Goal: Navigation & Orientation: Find specific page/section

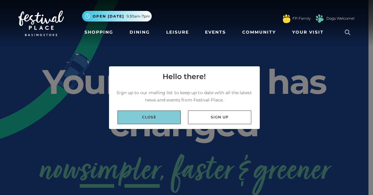
click at [147, 112] on link "Close" at bounding box center [148, 117] width 63 height 14
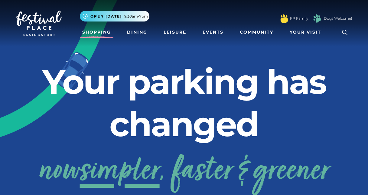
click at [88, 36] on link "Shopping" at bounding box center [97, 32] width 34 height 11
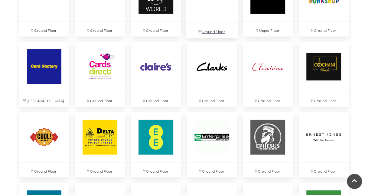
scroll to position [564, 0]
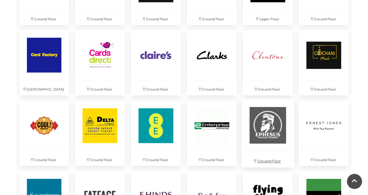
click at [276, 134] on img at bounding box center [268, 125] width 52 height 52
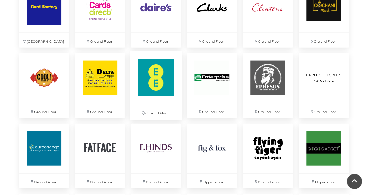
scroll to position [615, 0]
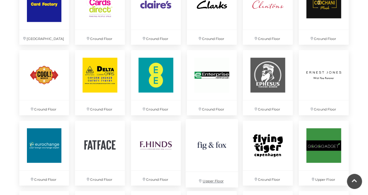
click at [206, 145] on img at bounding box center [212, 145] width 52 height 52
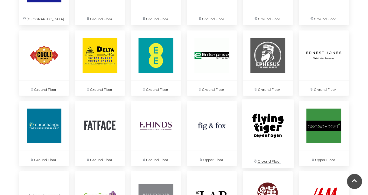
scroll to position [726, 0]
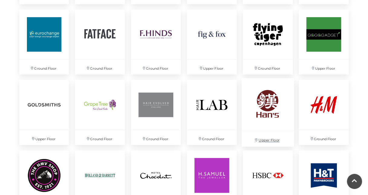
click at [264, 102] on img at bounding box center [268, 104] width 52 height 52
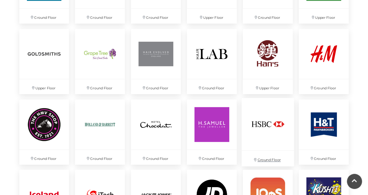
scroll to position [806, 0]
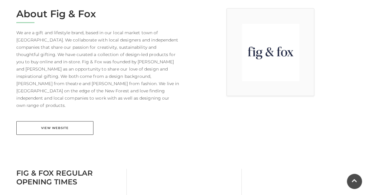
scroll to position [201, 0]
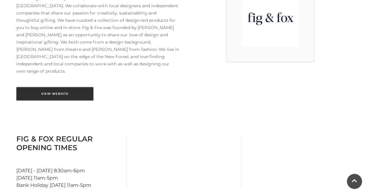
click at [63, 87] on link "View Website" at bounding box center [54, 94] width 77 height 14
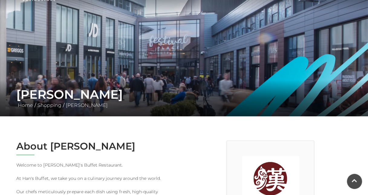
scroll to position [70, 0]
